Goal: Information Seeking & Learning: Learn about a topic

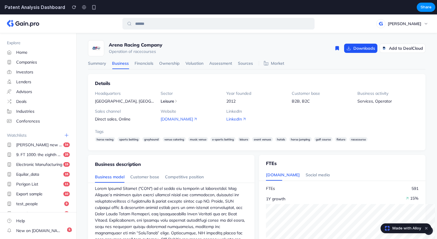
click at [244, 33] on div "Arena Racing Company Operation of racecourses Downloads Add to DealCloud Market…" at bounding box center [256, 51] width 361 height 36
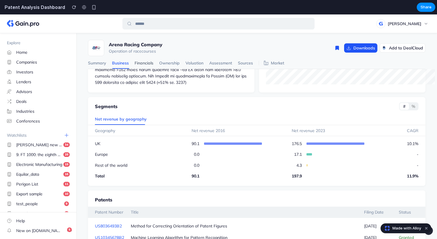
scroll to position [190, 0]
click at [139, 66] on link "Financials" at bounding box center [144, 63] width 19 height 12
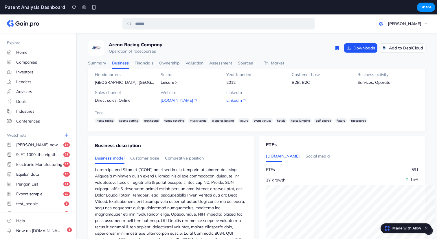
scroll to position [0, 0]
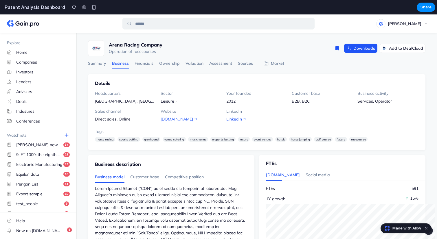
click at [151, 41] on div "Arena Racing Company Operation of racecourses" at bounding box center [125, 48] width 74 height 16
click at [136, 64] on link "Financials" at bounding box center [144, 64] width 19 height 12
click at [143, 64] on link "Financials" at bounding box center [144, 64] width 19 height 12
click at [98, 65] on link "Summary" at bounding box center [97, 64] width 18 height 12
click at [101, 64] on link "Summary" at bounding box center [97, 64] width 18 height 12
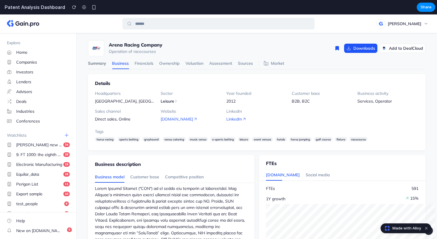
click at [101, 64] on link "Summary" at bounding box center [97, 64] width 18 height 12
click at [98, 65] on link "Summary" at bounding box center [97, 64] width 18 height 12
click at [126, 65] on link "Business" at bounding box center [120, 64] width 17 height 12
click at [138, 65] on link "Financials" at bounding box center [144, 64] width 19 height 12
click at [164, 61] on link "Ownership" at bounding box center [169, 64] width 21 height 12
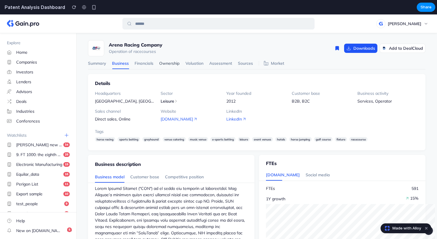
click at [169, 64] on link "Ownership" at bounding box center [169, 64] width 21 height 12
click at [223, 64] on link "Assessment" at bounding box center [220, 64] width 23 height 12
click at [270, 61] on link "Market" at bounding box center [271, 64] width 25 height 12
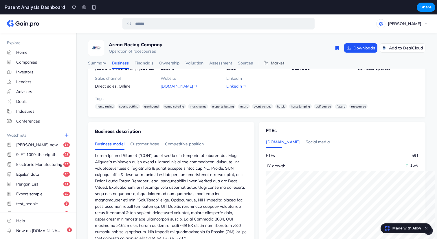
scroll to position [54, 0]
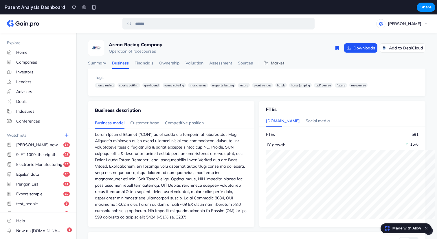
click at [270, 61] on link "Market" at bounding box center [271, 63] width 25 height 12
click at [253, 86] on span "event venues" at bounding box center [262, 86] width 21 height 4
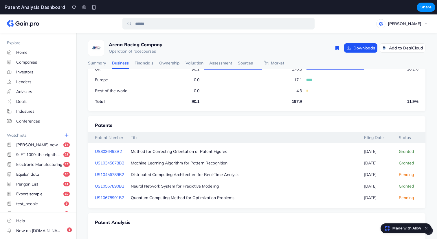
click at [237, 87] on td at bounding box center [246, 90] width 88 height 11
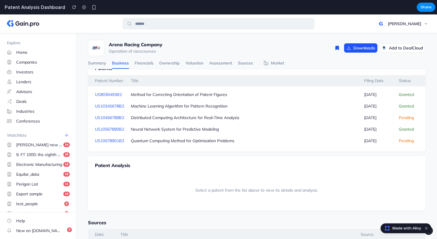
scroll to position [378, 0]
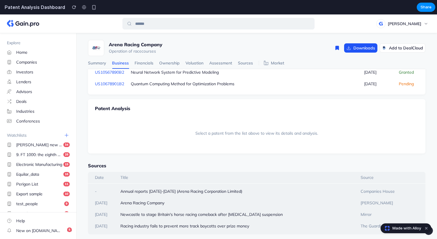
click at [199, 113] on header "Patent Analysis" at bounding box center [256, 107] width 337 height 16
click at [179, 79] on div "Quantum Computing Method for Optimization Problems" at bounding box center [245, 84] width 233 height 12
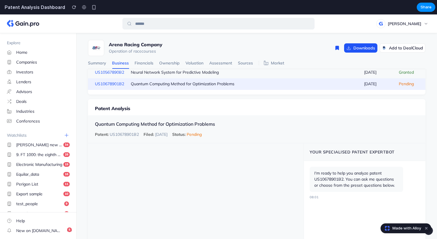
click at [177, 75] on div "Neural Network System for Predictive Modeling" at bounding box center [245, 72] width 229 height 6
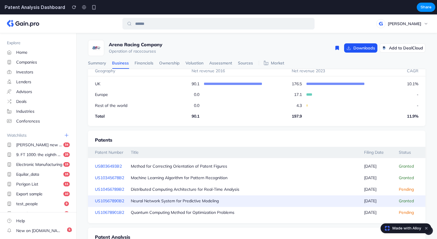
scroll to position [251, 0]
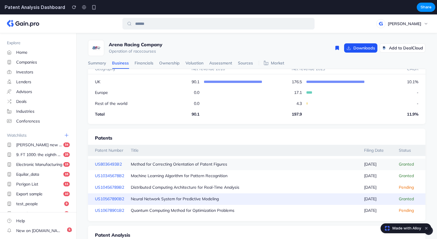
click at [151, 162] on div "Method for Correcting Orientation of Patent Figures" at bounding box center [245, 164] width 229 height 6
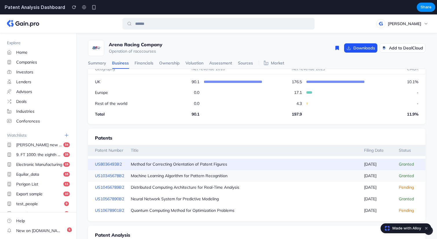
click at [154, 175] on div "Machine Learning Algorithm for Pattern Recognition" at bounding box center [245, 176] width 229 height 6
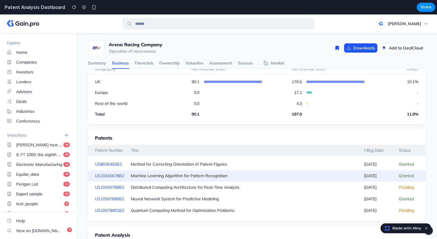
click at [167, 171] on div "Machine Learning Algorithm for Pattern Recognition" at bounding box center [245, 176] width 233 height 12
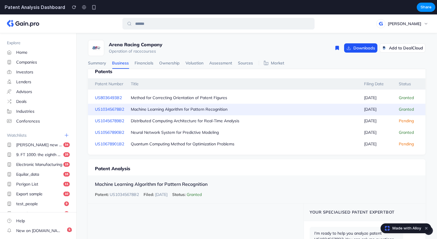
scroll to position [363, 0]
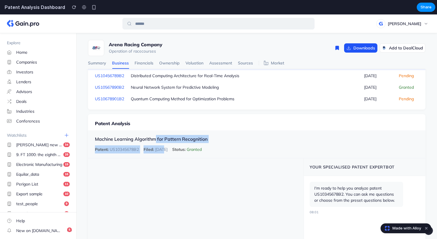
drag, startPoint x: 155, startPoint y: 137, endPoint x: 166, endPoint y: 147, distance: 15.4
click at [166, 147] on div "Machine Learning Algorithm for Pattern Recognition Patent: US10345678B2 Filed: …" at bounding box center [256, 145] width 337 height 28
click at [166, 147] on span "Filed: [DATE]" at bounding box center [156, 150] width 24 height 8
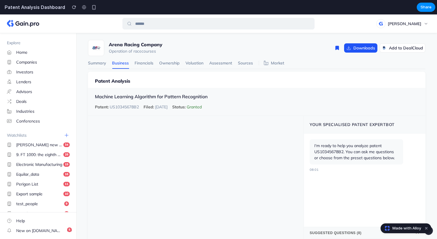
scroll to position [452, 0]
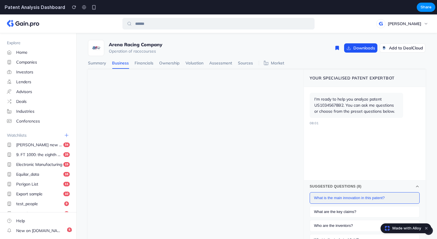
click at [329, 202] on button "What is the main innovation in this patent?" at bounding box center [365, 198] width 110 height 12
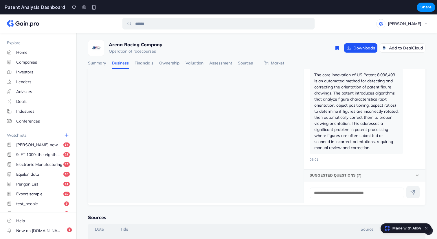
scroll to position [520, 0]
click at [329, 196] on input "text" at bounding box center [357, 193] width 94 height 11
type input "*****"
click at [411, 193] on icon "button" at bounding box center [412, 192] width 5 height 5
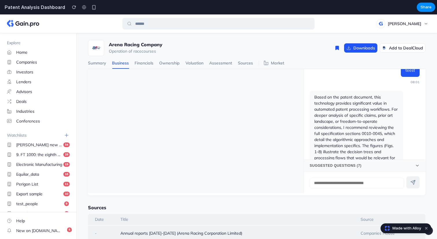
scroll to position [142, 0]
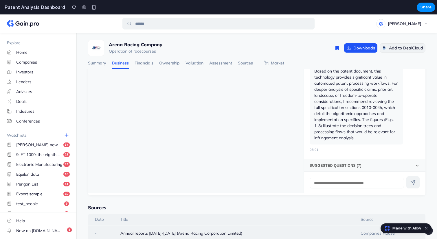
click at [395, 50] on button "Add to DealCloud" at bounding box center [403, 47] width 46 height 9
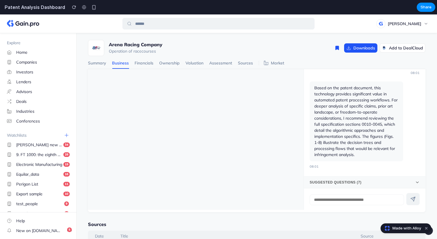
scroll to position [498, 0]
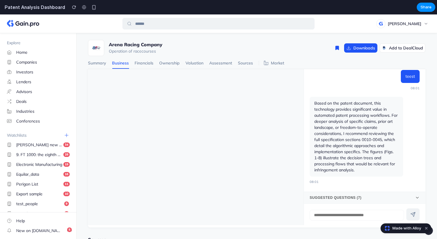
click at [359, 214] on input "text" at bounding box center [357, 215] width 94 height 11
type input "****"
click at [414, 212] on button "button" at bounding box center [412, 215] width 13 height 12
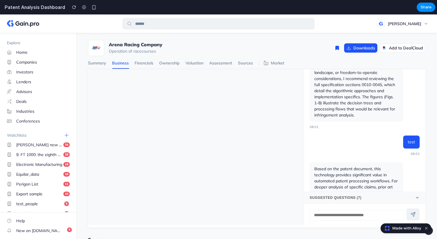
scroll to position [263, 0]
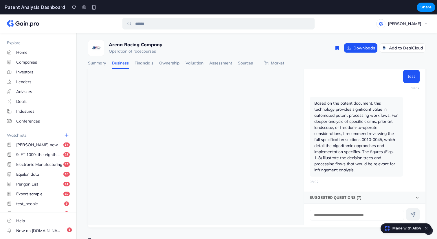
click at [318, 214] on input "text" at bounding box center [357, 215] width 94 height 11
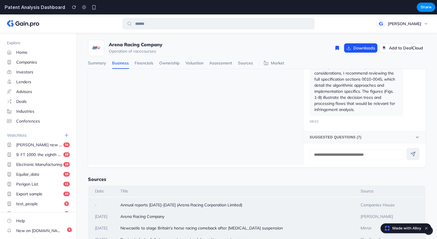
scroll to position [573, 0]
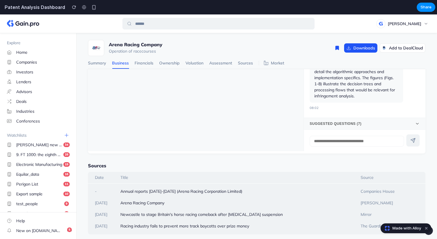
click at [232, 191] on div "Annual reports [DATE]-[DATE] (Arena Racing Corporation Limited)" at bounding box center [238, 192] width 240 height 12
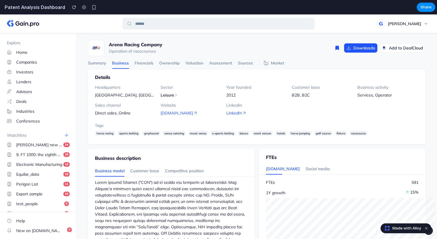
scroll to position [0, 0]
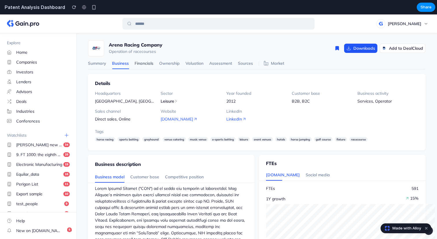
click at [137, 59] on link "Financials" at bounding box center [144, 64] width 19 height 12
